Goal: Task Accomplishment & Management: Use online tool/utility

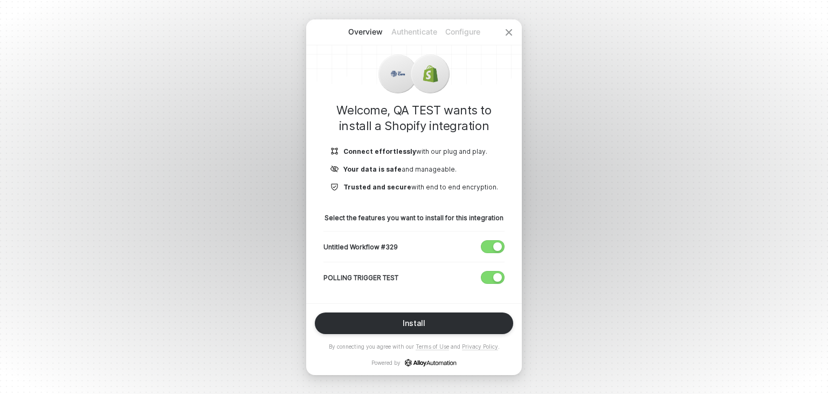
scroll to position [6, 0]
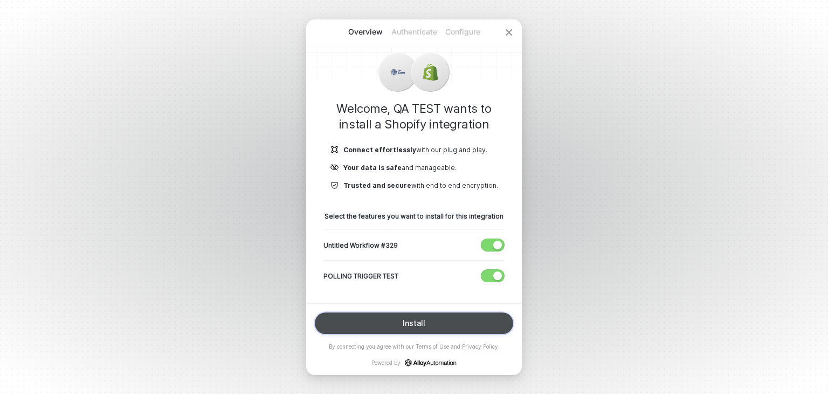
click at [397, 331] on button "Install" at bounding box center [414, 323] width 198 height 22
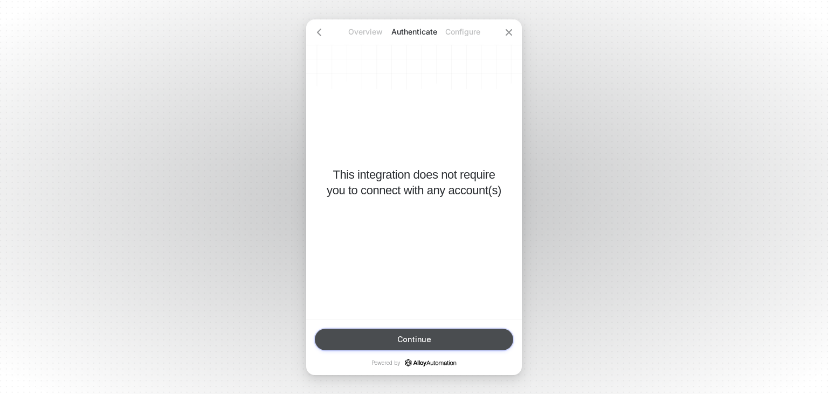
click at [397, 337] on button "Continue" at bounding box center [414, 339] width 198 height 22
click at [397, 338] on button "Finish" at bounding box center [414, 339] width 198 height 22
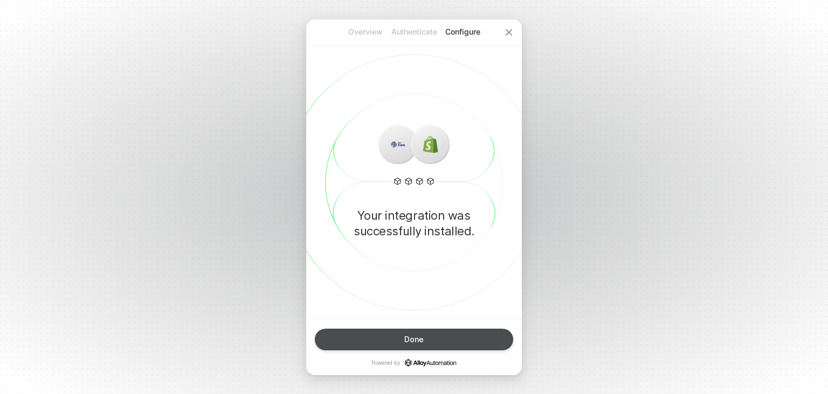
click at [549, 16] on div "Overview Authenticate Configure Your integration was successfully installed. Do…" at bounding box center [414, 197] width 828 height 394
click at [527, 12] on div "Overview Authenticate Configure Your integration was successfully installed. Do…" at bounding box center [414, 197] width 828 height 394
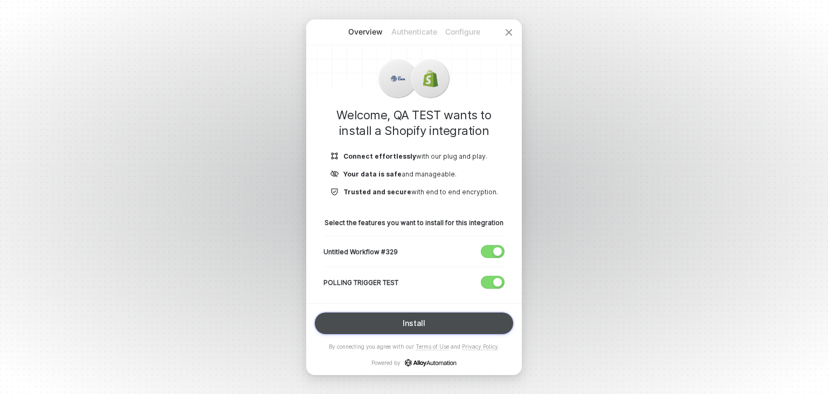
click at [438, 322] on button "Install" at bounding box center [414, 323] width 198 height 22
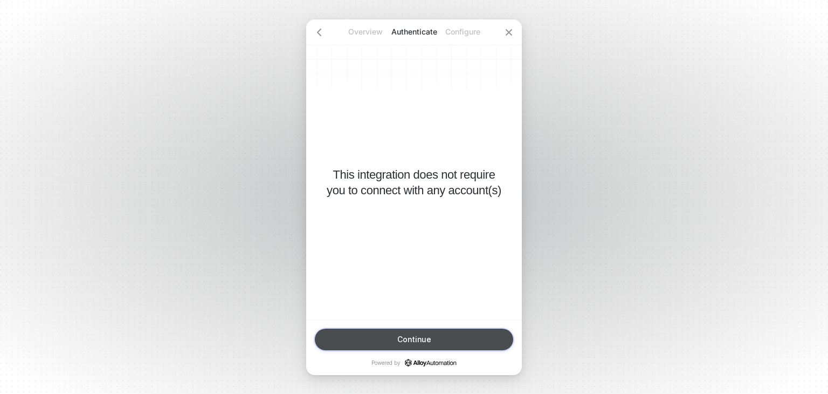
click at [437, 334] on button "Continue" at bounding box center [414, 339] width 198 height 22
click at [436, 340] on button "Finish" at bounding box center [414, 339] width 198 height 22
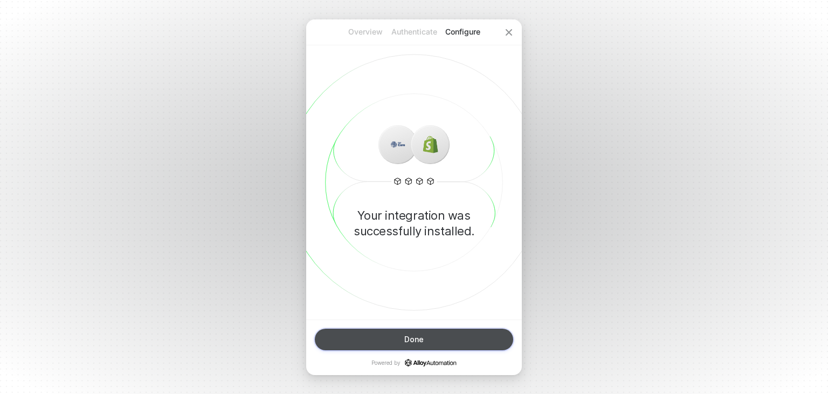
click at [401, 342] on button "Done" at bounding box center [414, 339] width 198 height 22
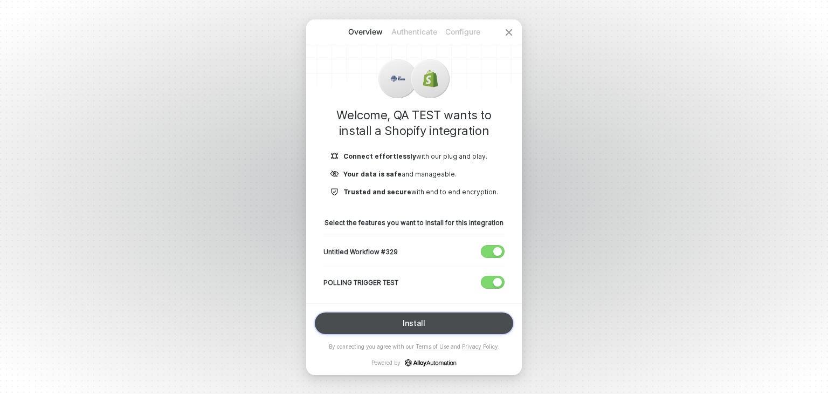
click at [404, 320] on div "Install" at bounding box center [414, 323] width 23 height 9
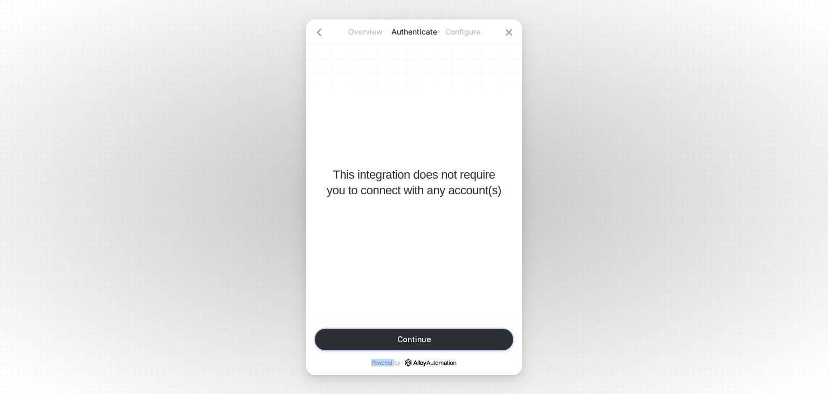
click at [404, 320] on div "Continue Powered by" at bounding box center [414, 347] width 216 height 56
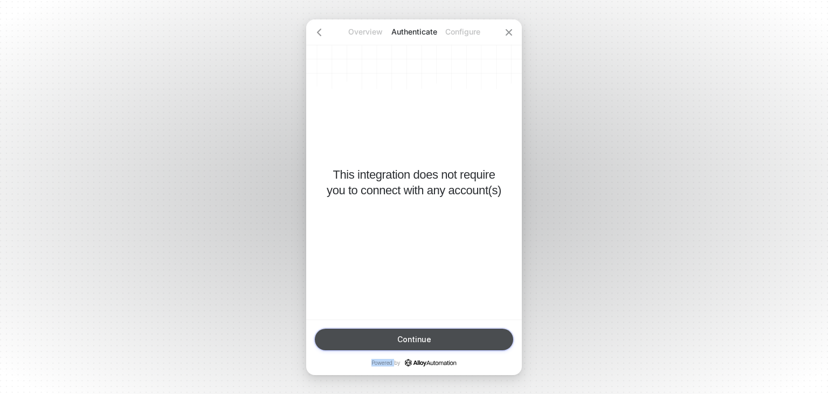
click at [404, 343] on button "Continue" at bounding box center [414, 339] width 198 height 22
click at [404, 341] on div "Finish" at bounding box center [414, 339] width 22 height 9
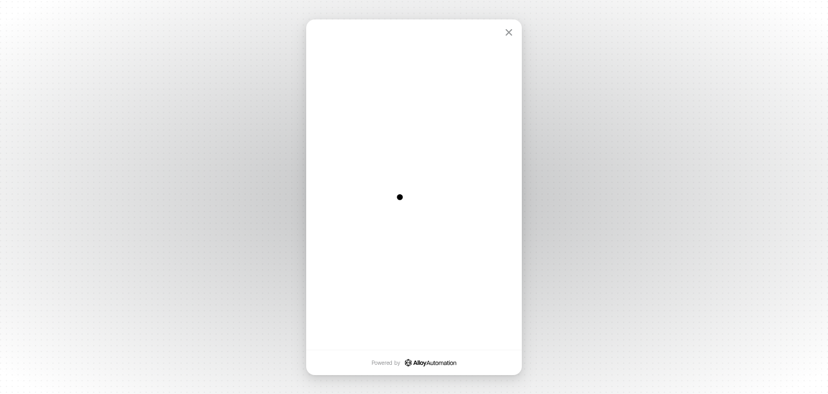
click at [455, 252] on div at bounding box center [414, 184] width 216 height 330
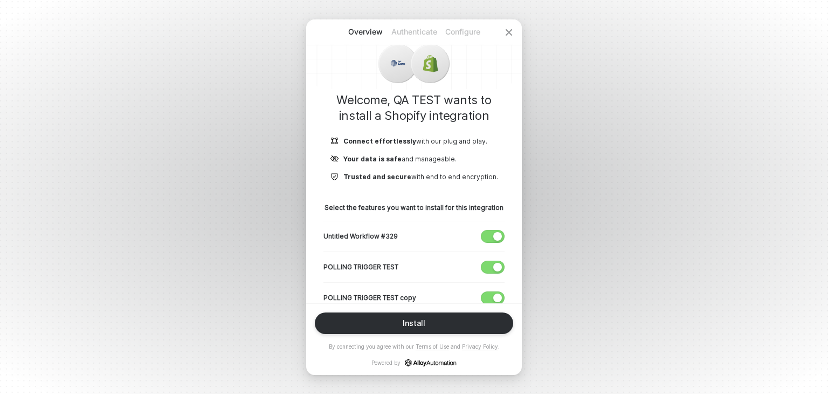
scroll to position [22, 0]
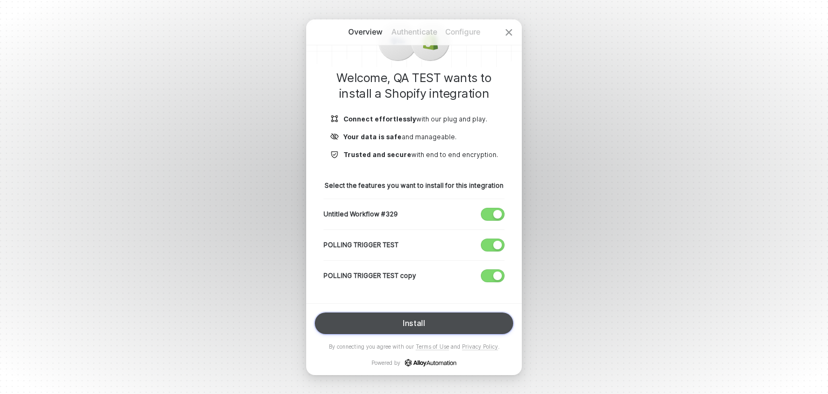
click at [434, 320] on button "Install" at bounding box center [414, 323] width 198 height 22
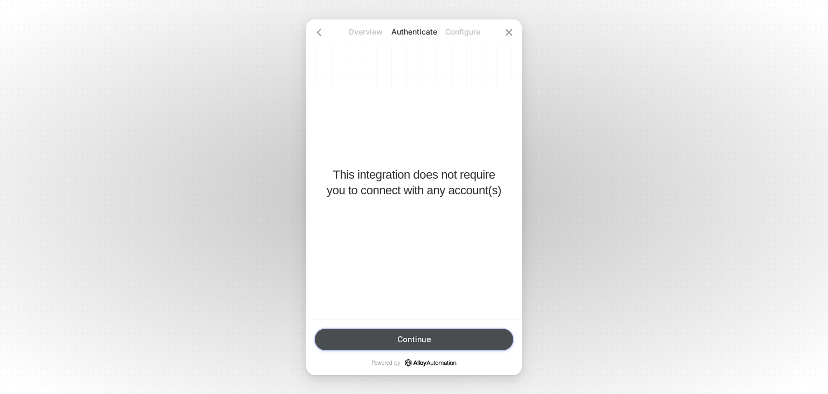
click at [433, 333] on button "Continue" at bounding box center [414, 339] width 198 height 22
click at [432, 341] on button "Finish" at bounding box center [414, 339] width 198 height 22
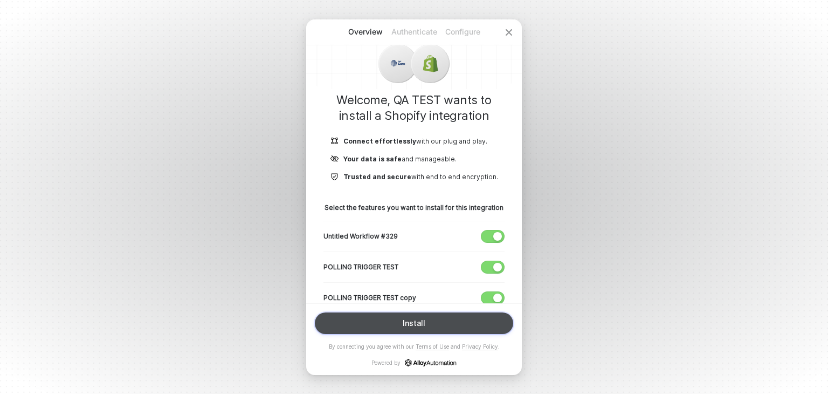
click at [466, 318] on button "Install" at bounding box center [414, 323] width 198 height 22
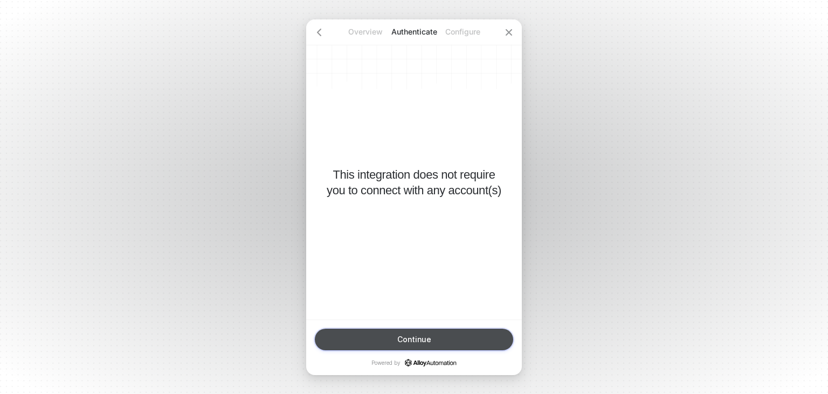
click at [470, 332] on button "Continue" at bounding box center [414, 339] width 198 height 22
click at [470, 332] on button "Finish" at bounding box center [414, 339] width 198 height 22
